Goal: Task Accomplishment & Management: Use online tool/utility

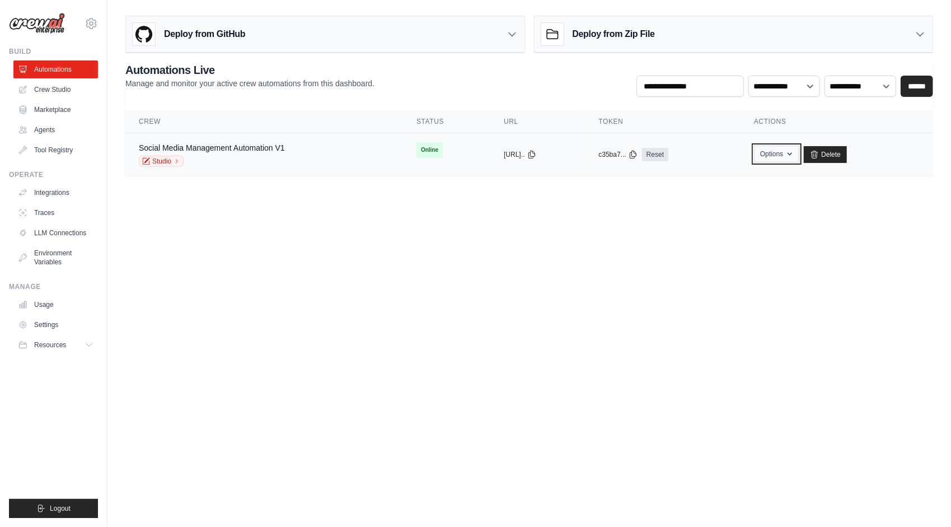
click at [787, 153] on button "Options" at bounding box center [776, 154] width 45 height 17
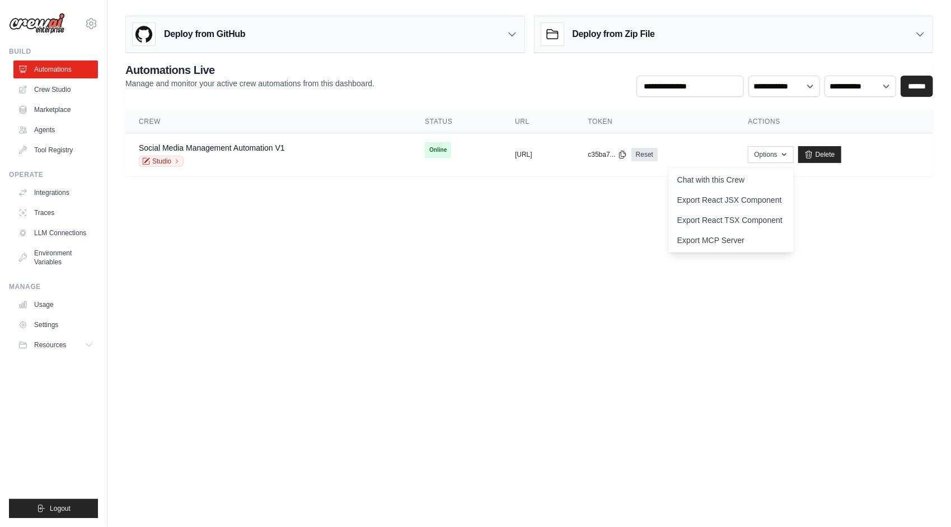
click at [771, 351] on body "[EMAIL_ADDRESS][DOMAIN_NAME] Settings Build Automations Crew Studio" at bounding box center [475, 263] width 951 height 527
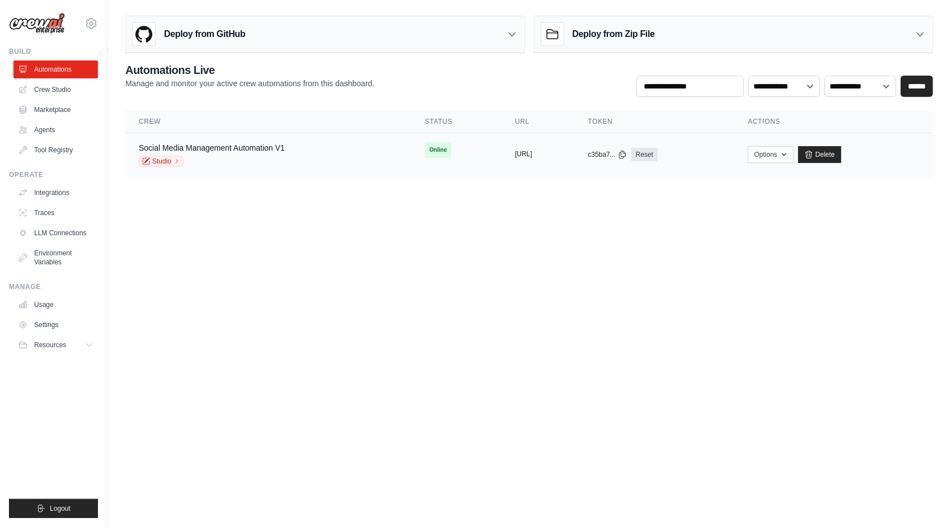
click at [515, 150] on button "[URL]" at bounding box center [523, 154] width 17 height 9
